Goal: Information Seeking & Learning: Learn about a topic

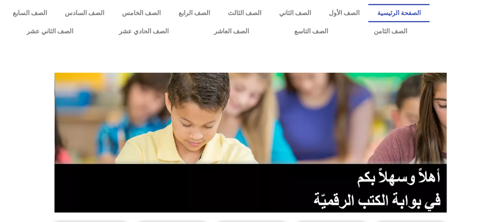
scroll to position [195, 0]
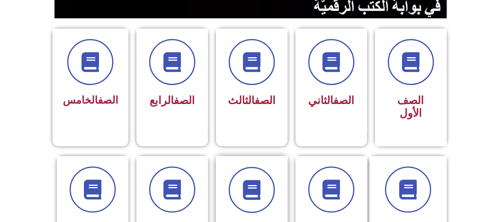
click at [229, 170] on div at bounding box center [252, 190] width 50 height 46
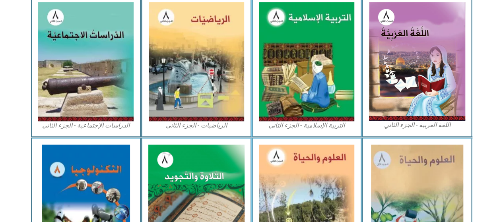
scroll to position [419, 0]
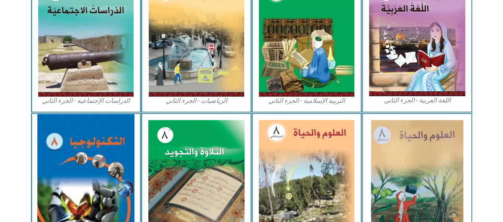
click at [64, 165] on img at bounding box center [85, 179] width 97 height 131
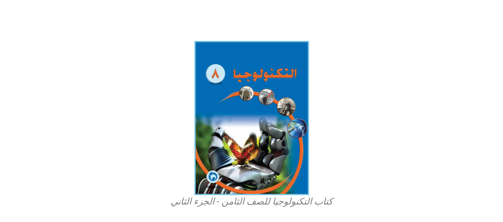
scroll to position [194, 0]
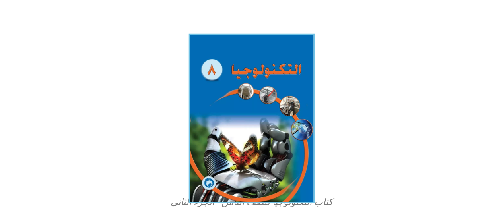
click at [283, 129] on img at bounding box center [252, 119] width 126 height 170
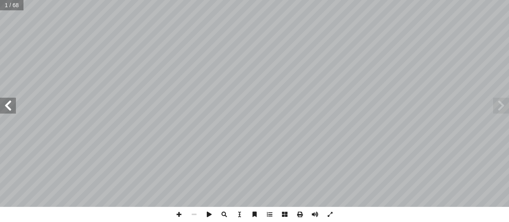
click at [10, 100] on span at bounding box center [8, 106] width 16 height 16
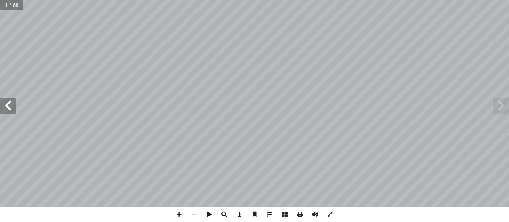
click at [10, 100] on span at bounding box center [8, 106] width 16 height 16
click at [178, 213] on span at bounding box center [179, 214] width 15 height 15
click at [4, 108] on span at bounding box center [8, 106] width 16 height 16
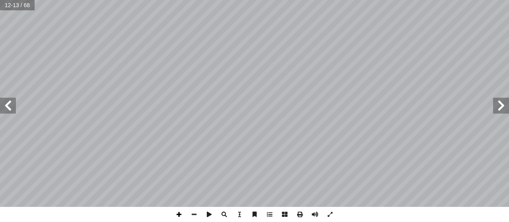
click at [189, 220] on div "8 أنواع المجسات ومبدأ عملها : على التطبيقات التي تستخدم فيها، ومنها ً تصنف المج…" at bounding box center [254, 111] width 509 height 222
drag, startPoint x: 201, startPoint y: 214, endPoint x: 208, endPoint y: 214, distance: 6.4
click at [208, 214] on div at bounding box center [255, 214] width 166 height 15
